Goal: Transaction & Acquisition: Book appointment/travel/reservation

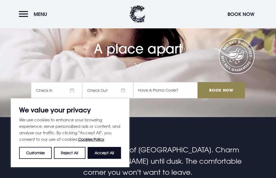
click at [74, 98] on span "Check In" at bounding box center [56, 90] width 51 height 16
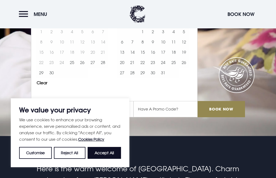
scroll to position [42, 0]
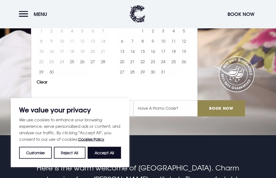
click at [42, 77] on button "29" at bounding box center [41, 72] width 10 height 10
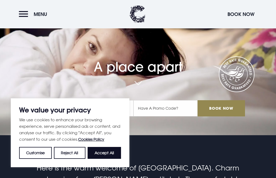
click at [100, 159] on button "Accept All" at bounding box center [104, 153] width 33 height 12
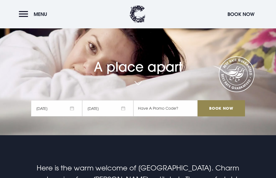
checkbox input "true"
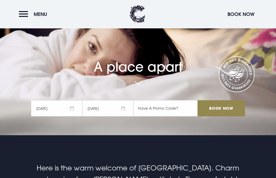
click at [217, 116] on input "Book Now" at bounding box center [221, 108] width 47 height 16
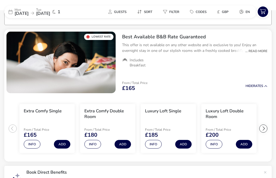
scroll to position [49, 0]
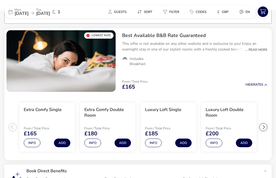
click at [34, 145] on button "Info" at bounding box center [32, 142] width 17 height 9
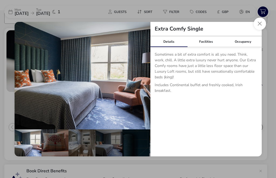
click at [249, 39] on div "Occupancy" at bounding box center [243, 41] width 37 height 11
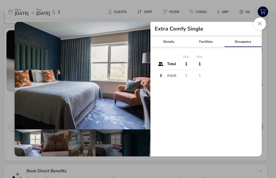
click at [260, 24] on button "Close dialog" at bounding box center [260, 24] width 12 height 12
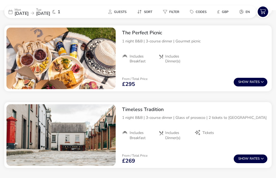
scroll to position [848, 0]
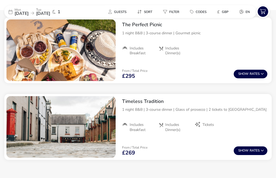
click at [248, 150] on span "Show" at bounding box center [243, 151] width 11 height 4
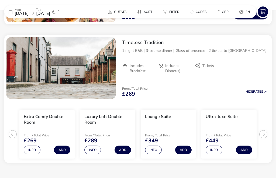
scroll to position [909, 0]
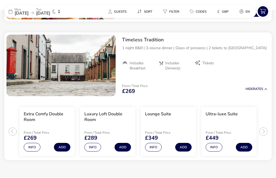
click at [15, 133] on ul "Extra Comfy Double Room From / Total Price £269 Info Add Luxury Loft Double Roo…" at bounding box center [138, 129] width 268 height 62
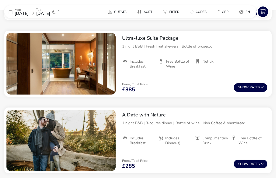
scroll to position [452, 0]
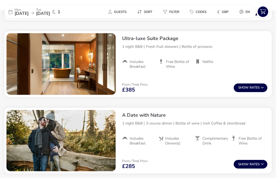
click at [248, 84] on button "Show Rates" at bounding box center [251, 87] width 34 height 9
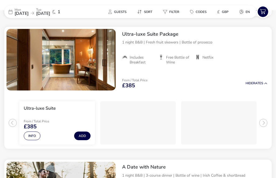
scroll to position [456, 0]
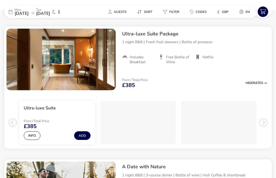
click at [256, 82] on button "Hide Rates" at bounding box center [257, 83] width 22 height 4
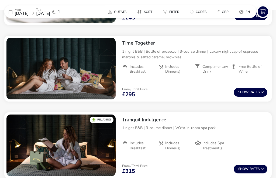
scroll to position [294, 0]
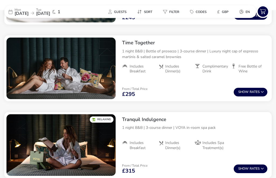
click at [251, 171] on button "Show Rates" at bounding box center [251, 169] width 34 height 9
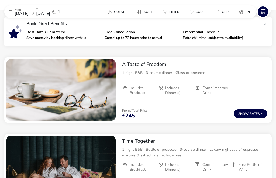
scroll to position [194, 0]
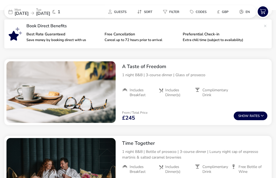
click at [245, 116] on span "Show" at bounding box center [243, 116] width 11 height 4
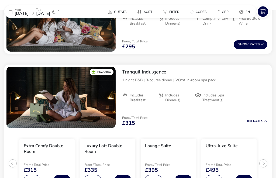
scroll to position [405, 0]
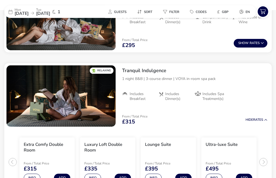
click at [32, 177] on button "Info" at bounding box center [32, 178] width 17 height 9
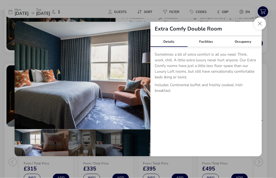
scroll to position [405, 0]
click at [262, 27] on button "Close dialog" at bounding box center [260, 24] width 12 height 12
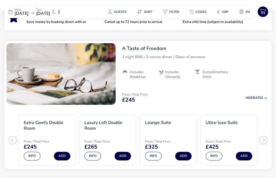
scroll to position [212, 0]
